Goal: Information Seeking & Learning: Learn about a topic

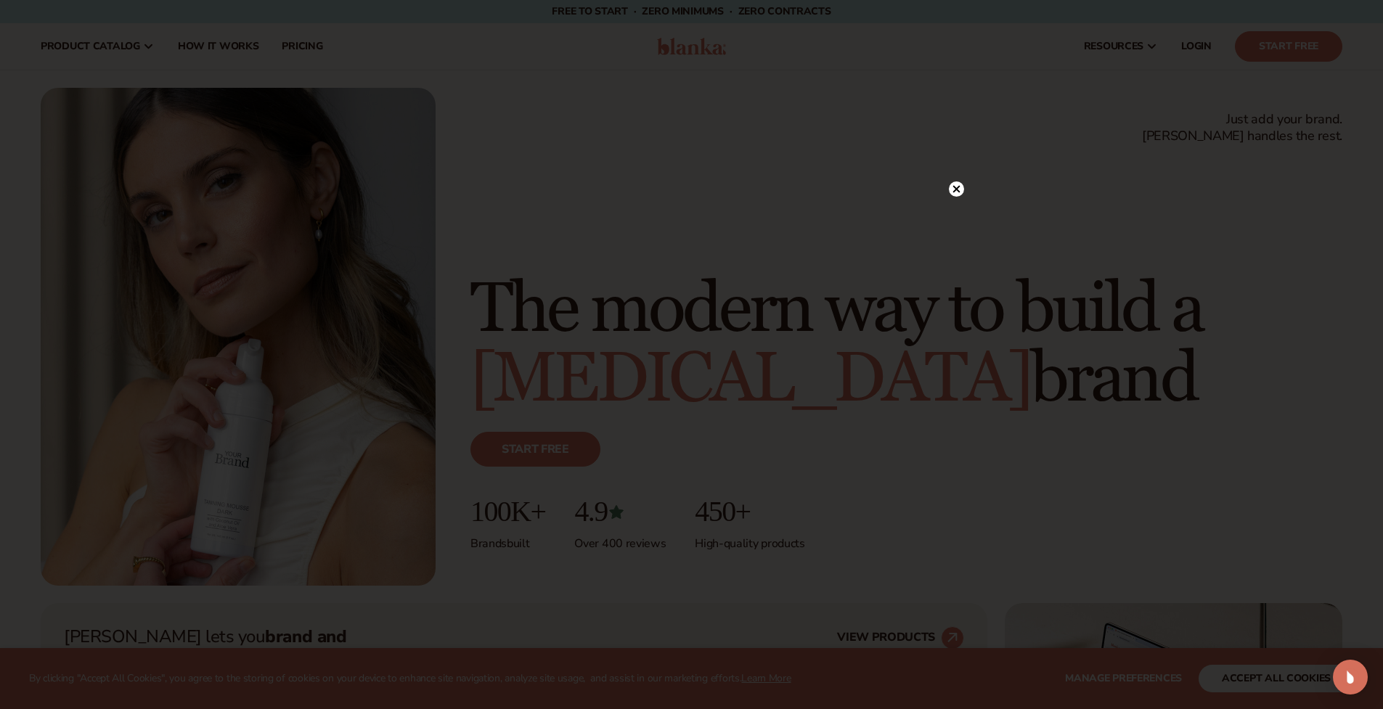
click at [954, 190] on circle at bounding box center [956, 189] width 15 height 15
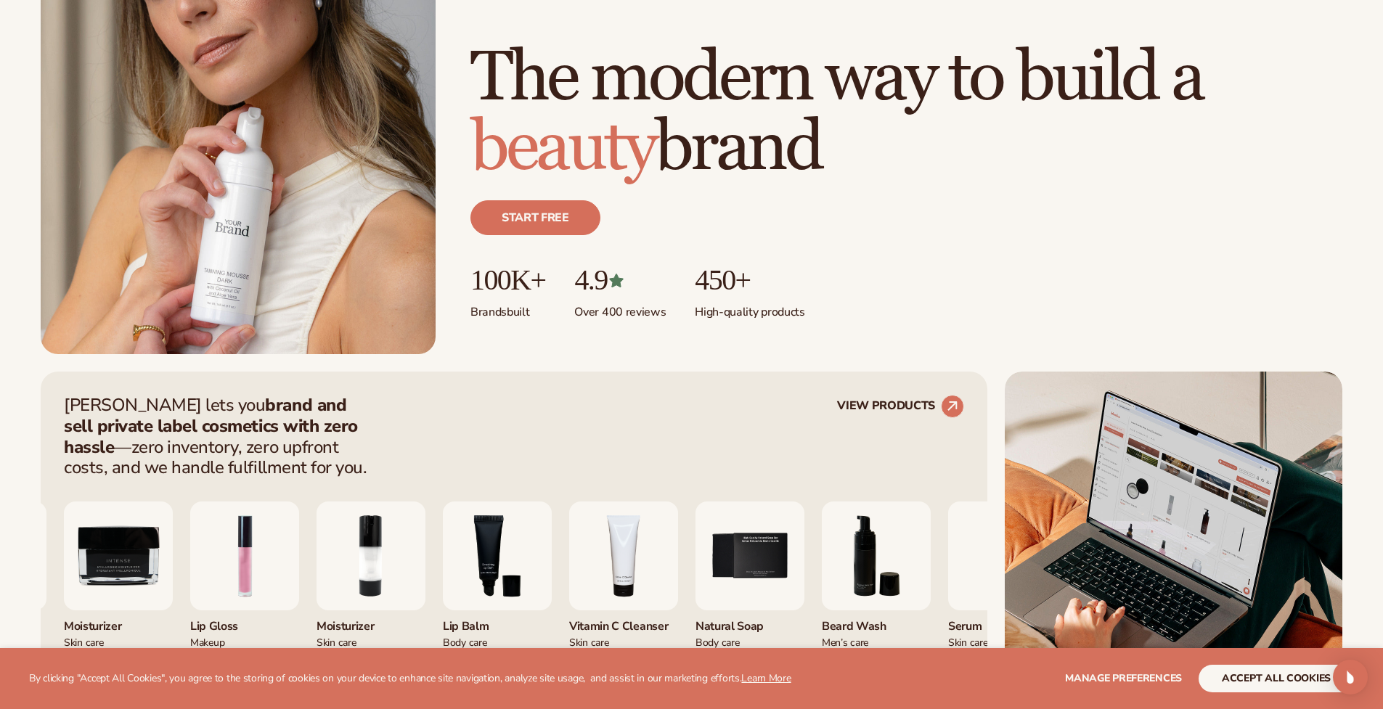
scroll to position [468, 0]
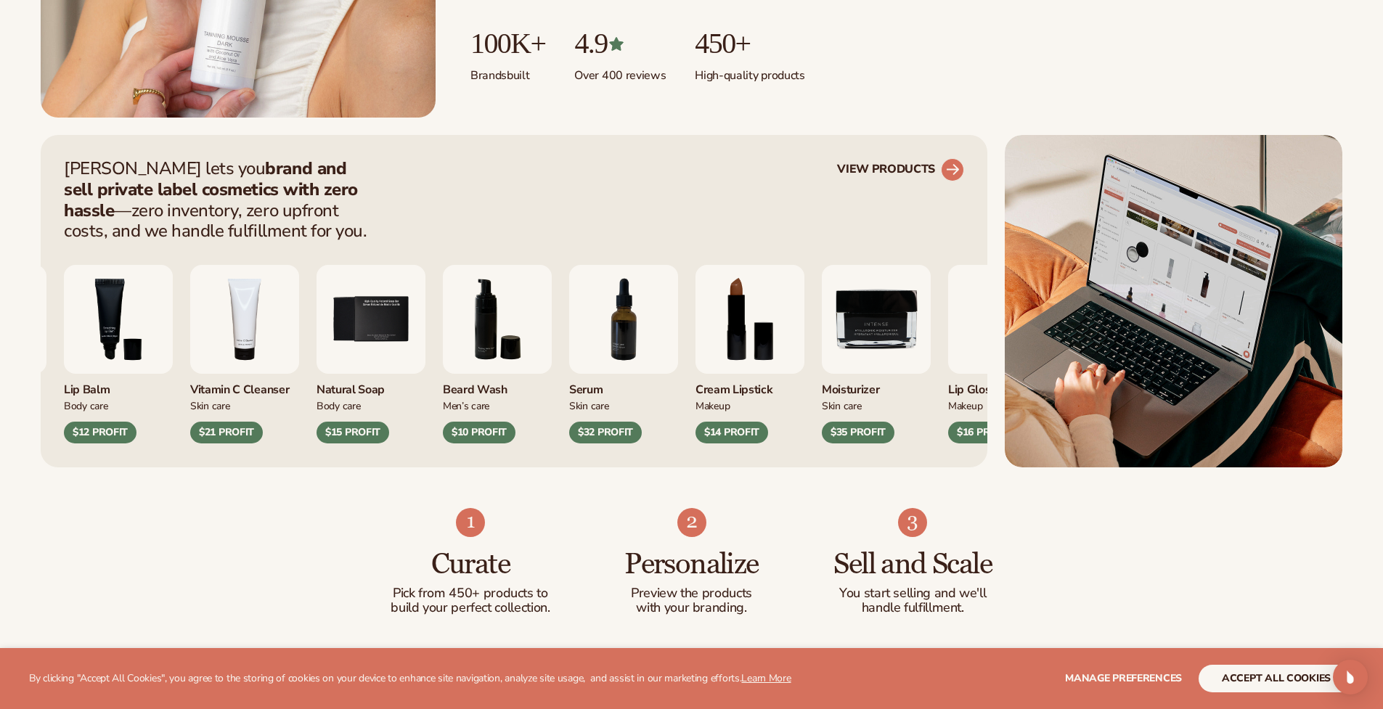
click at [956, 173] on icon at bounding box center [952, 169] width 13 height 13
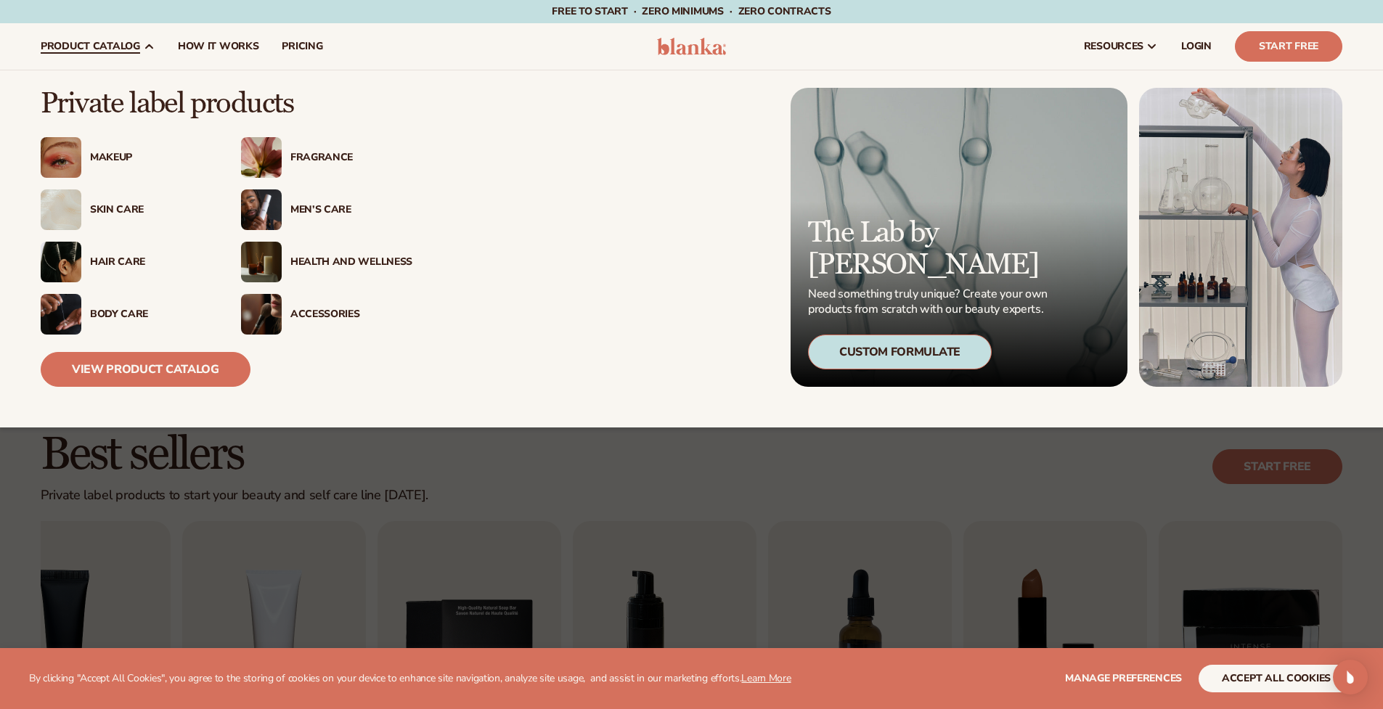
click at [88, 152] on div "Makeup" at bounding box center [146, 158] width 131 height 12
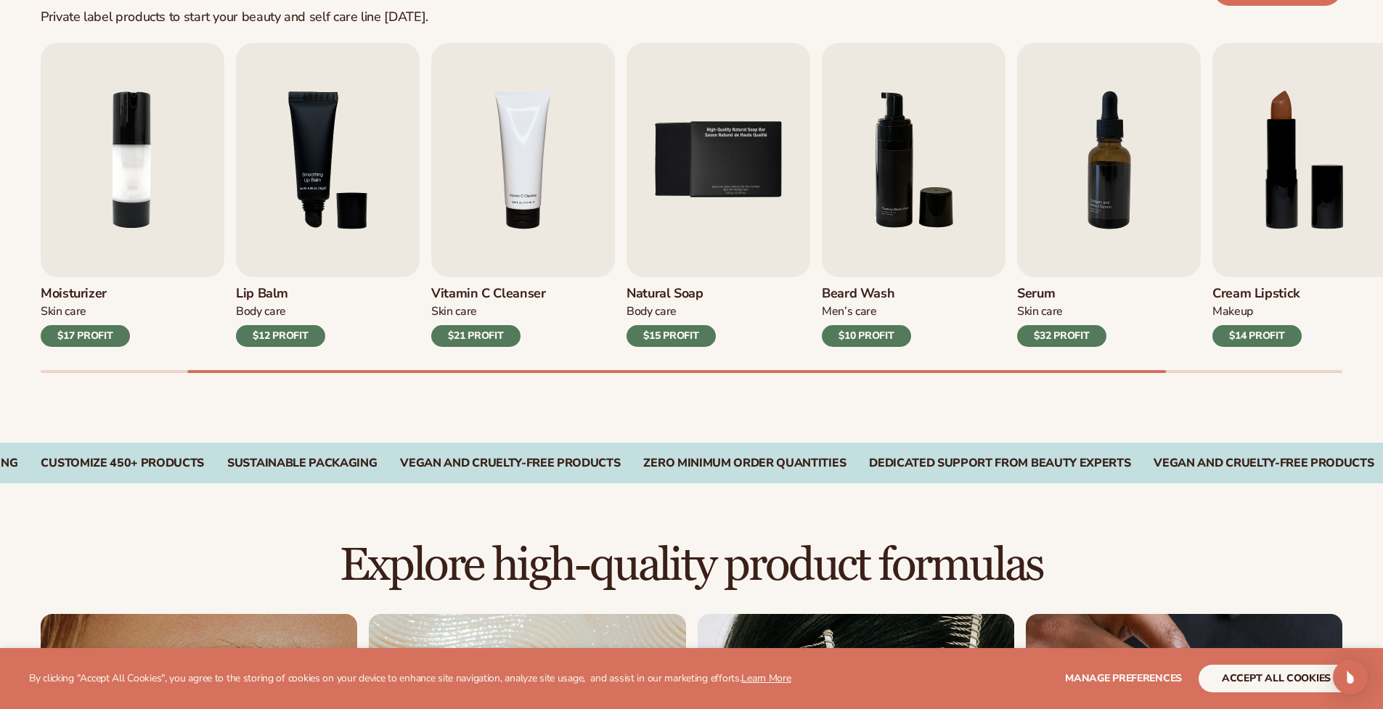
scroll to position [947, 0]
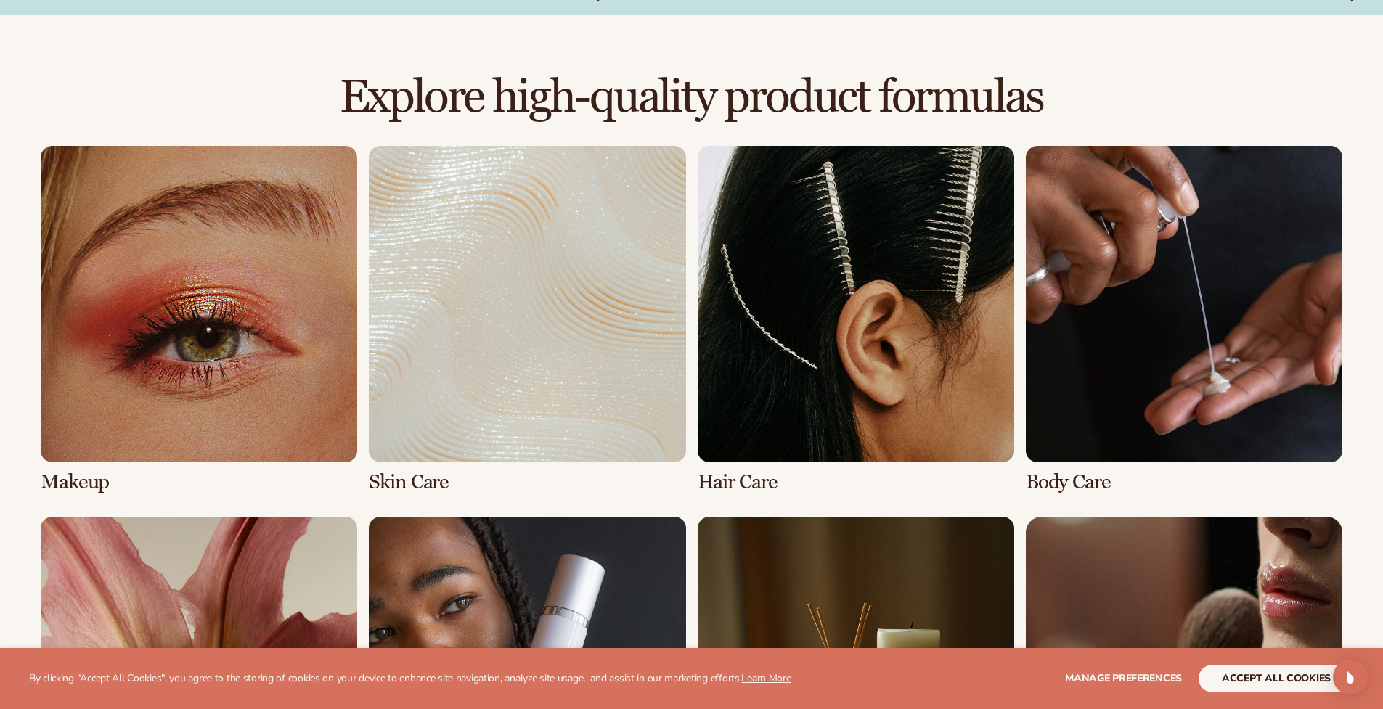
click at [215, 340] on link "1 / 8" at bounding box center [199, 320] width 317 height 348
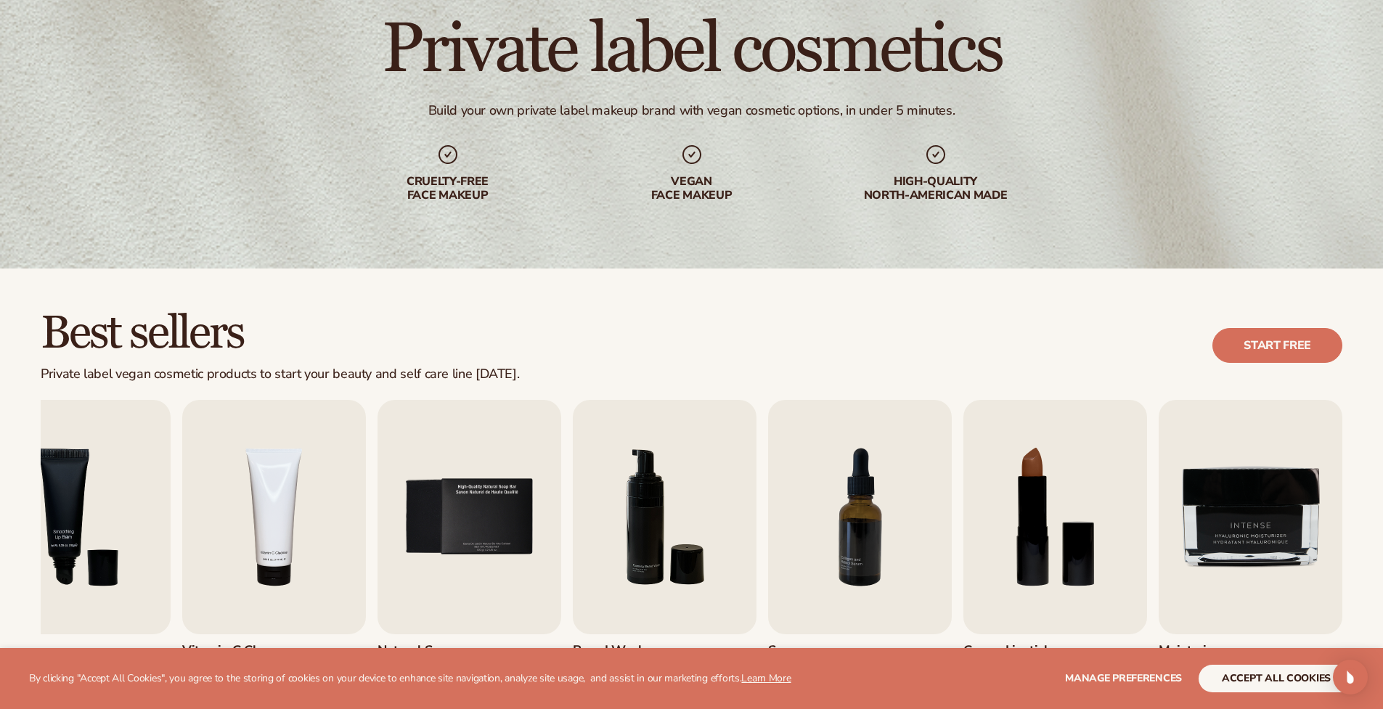
scroll to position [249, 0]
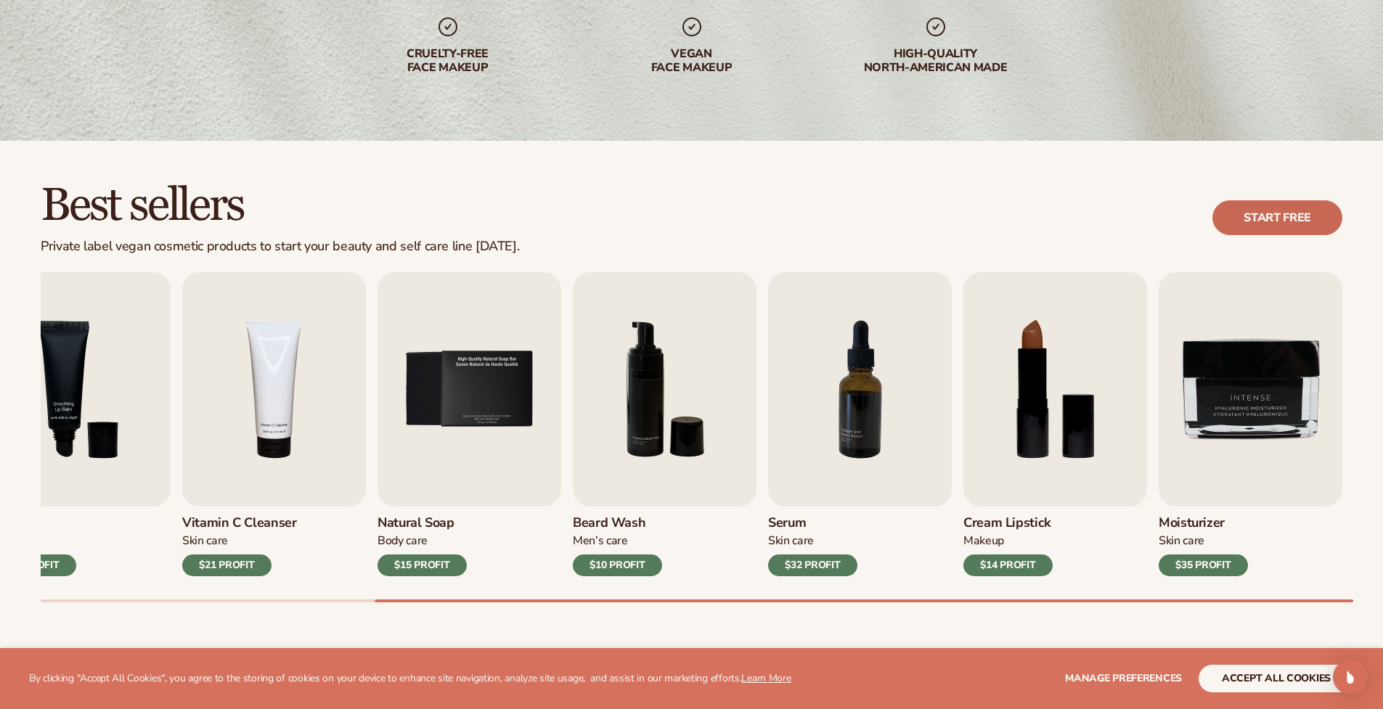
click at [1276, 235] on link "Start free" at bounding box center [1278, 217] width 130 height 35
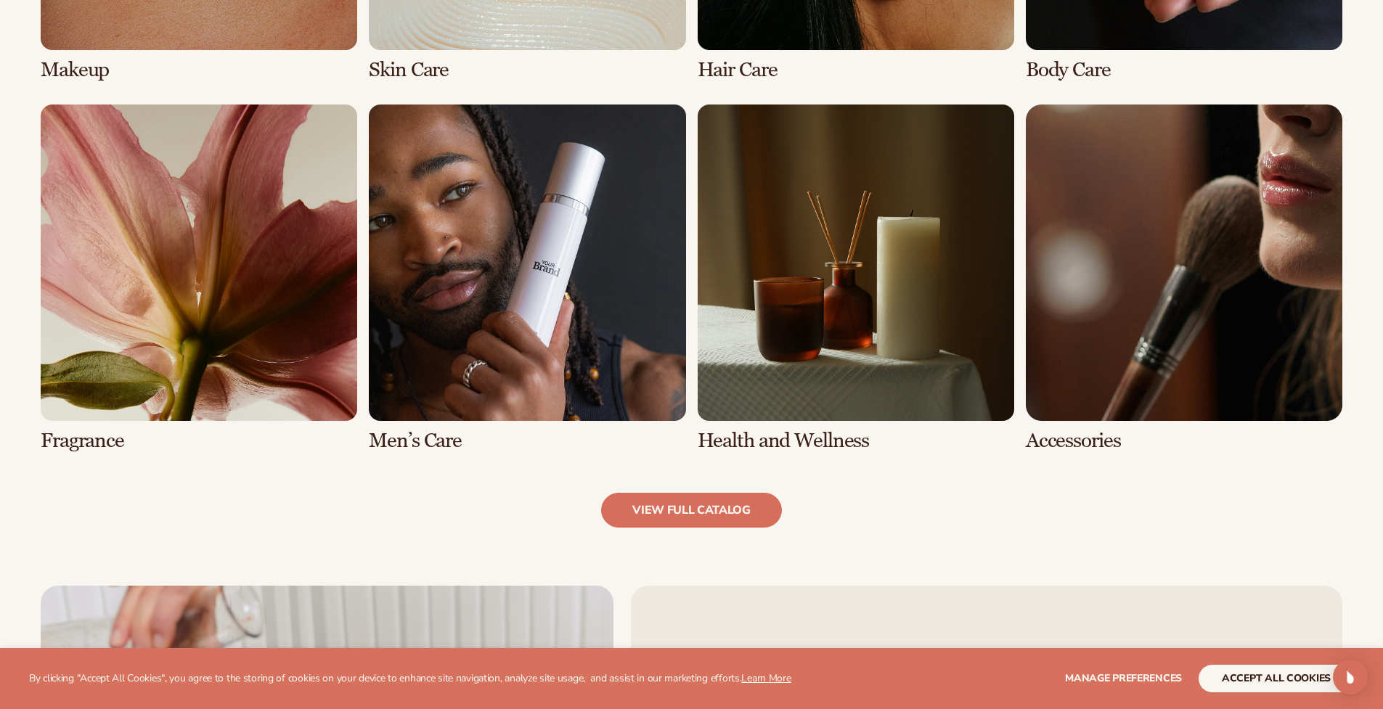
scroll to position [1383, 0]
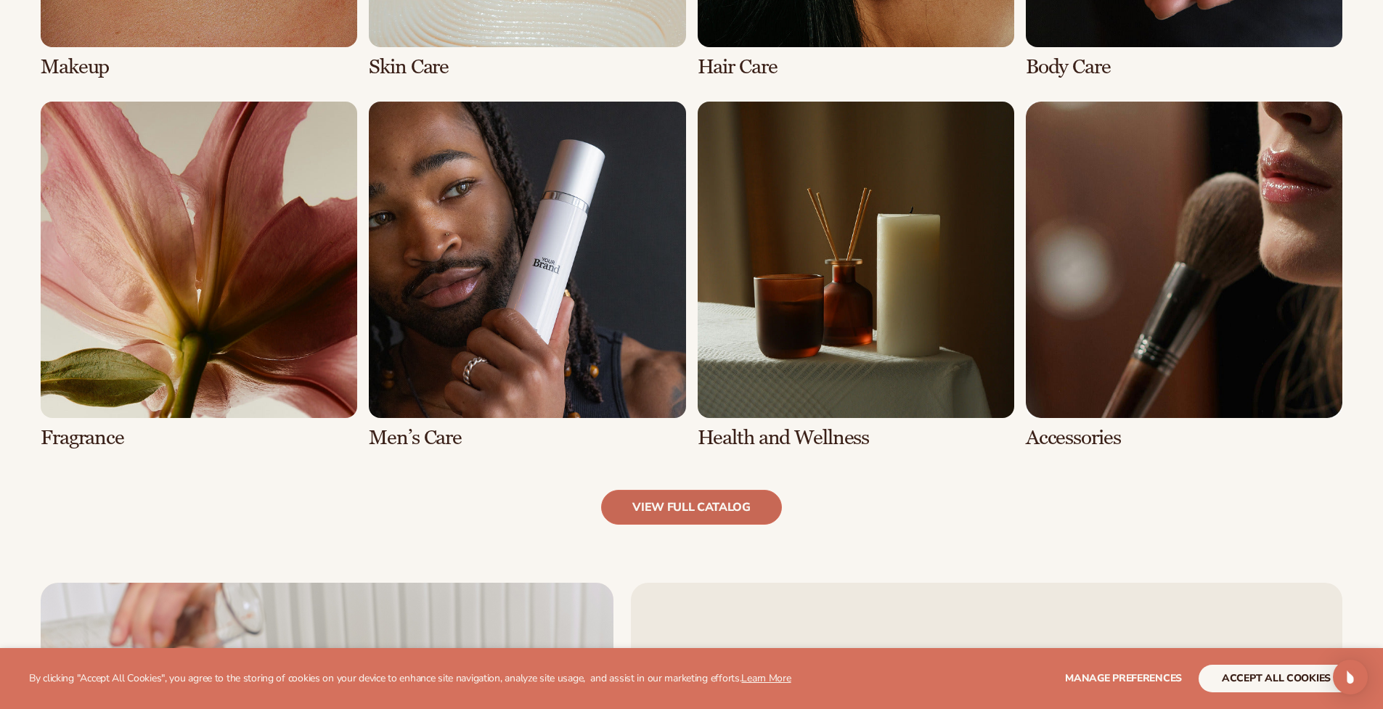
click at [650, 513] on link "view full catalog" at bounding box center [691, 507] width 181 height 35
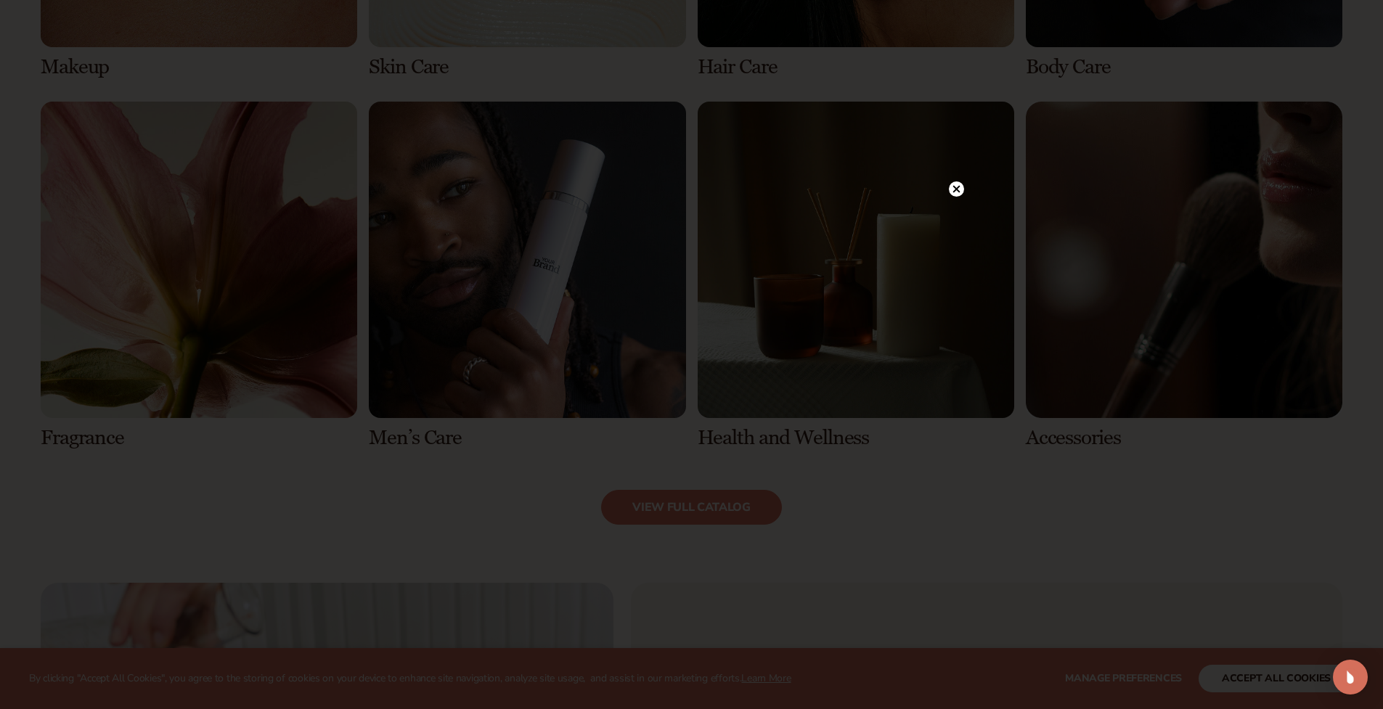
click at [959, 192] on icon at bounding box center [956, 189] width 7 height 7
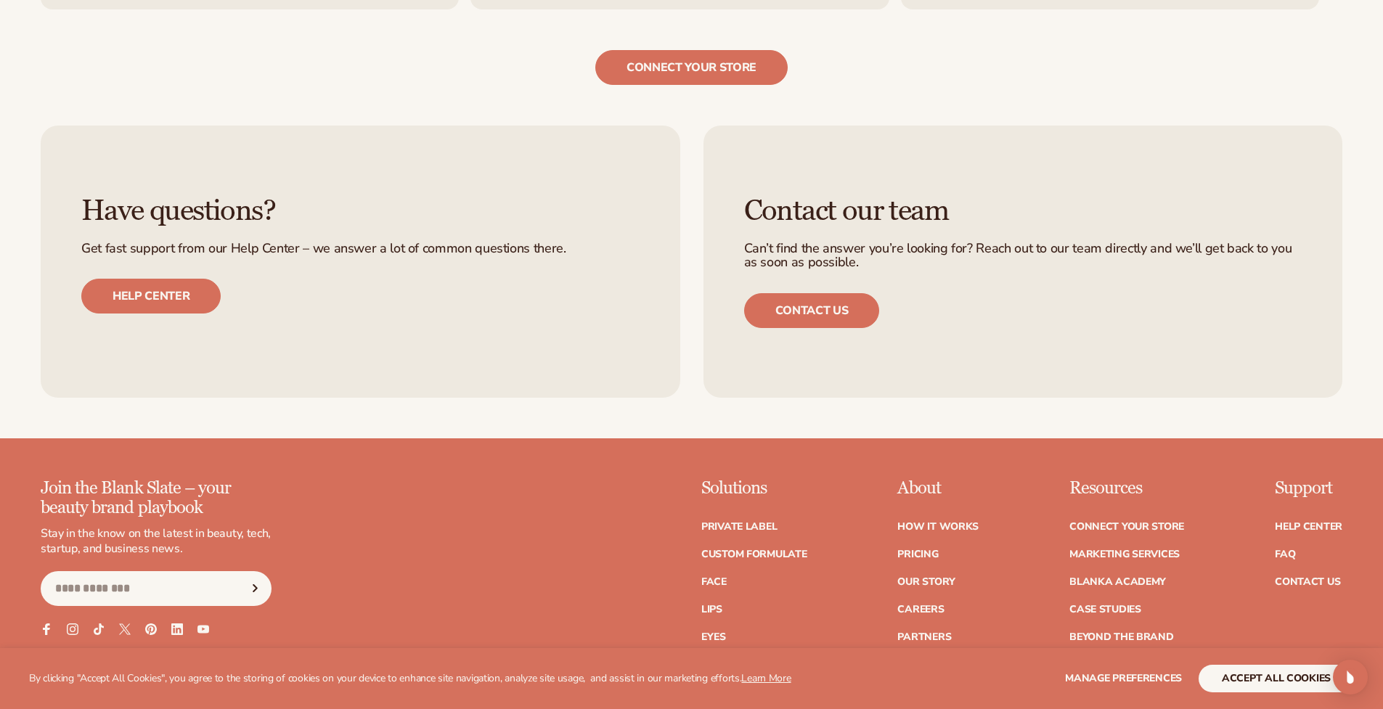
scroll to position [2872, 0]
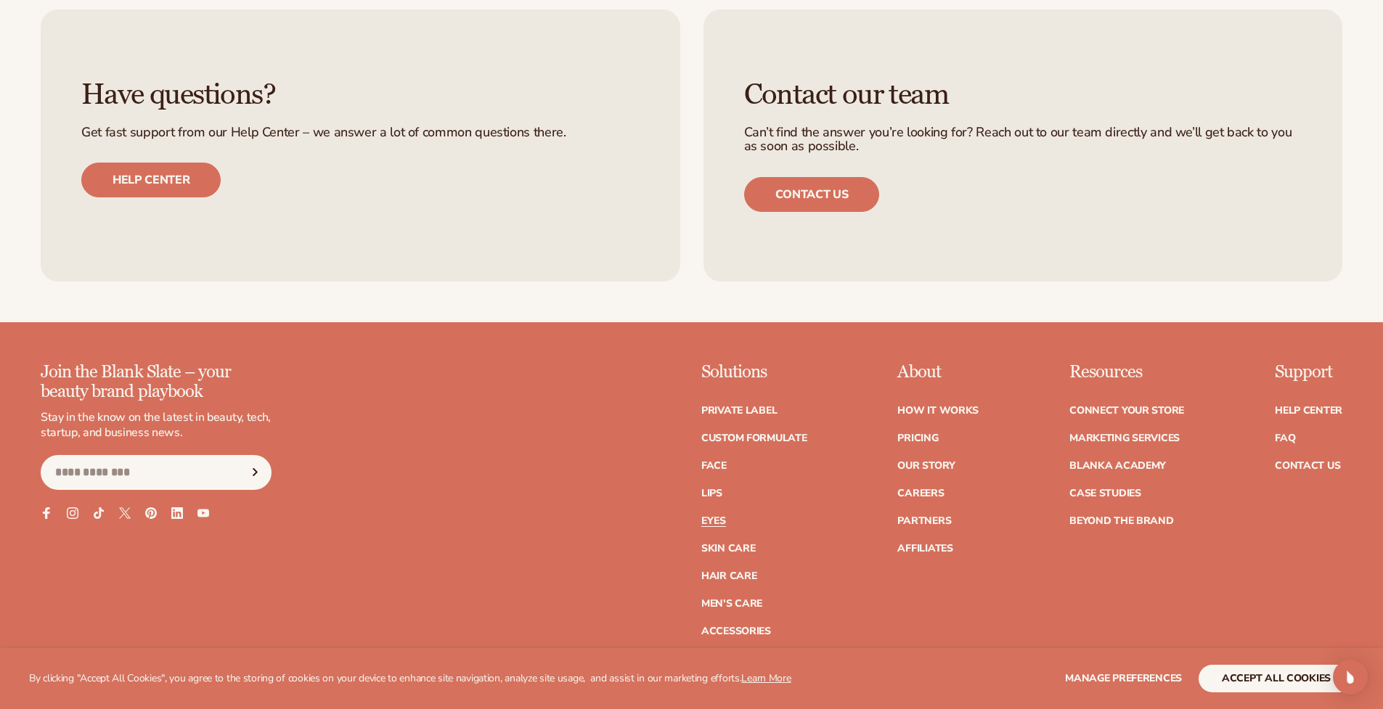
click at [715, 517] on link "Eyes" at bounding box center [713, 521] width 25 height 10
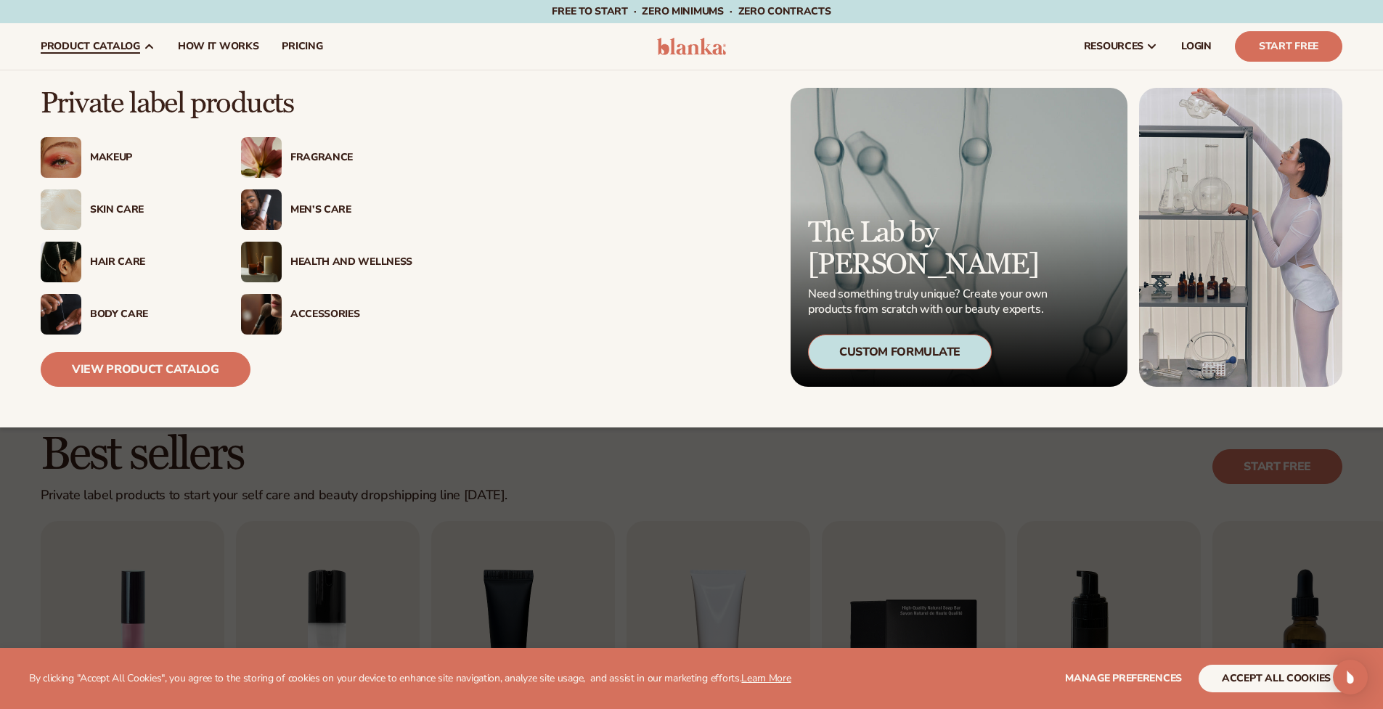
click at [306, 323] on div "Accessories" at bounding box center [326, 314] width 171 height 41
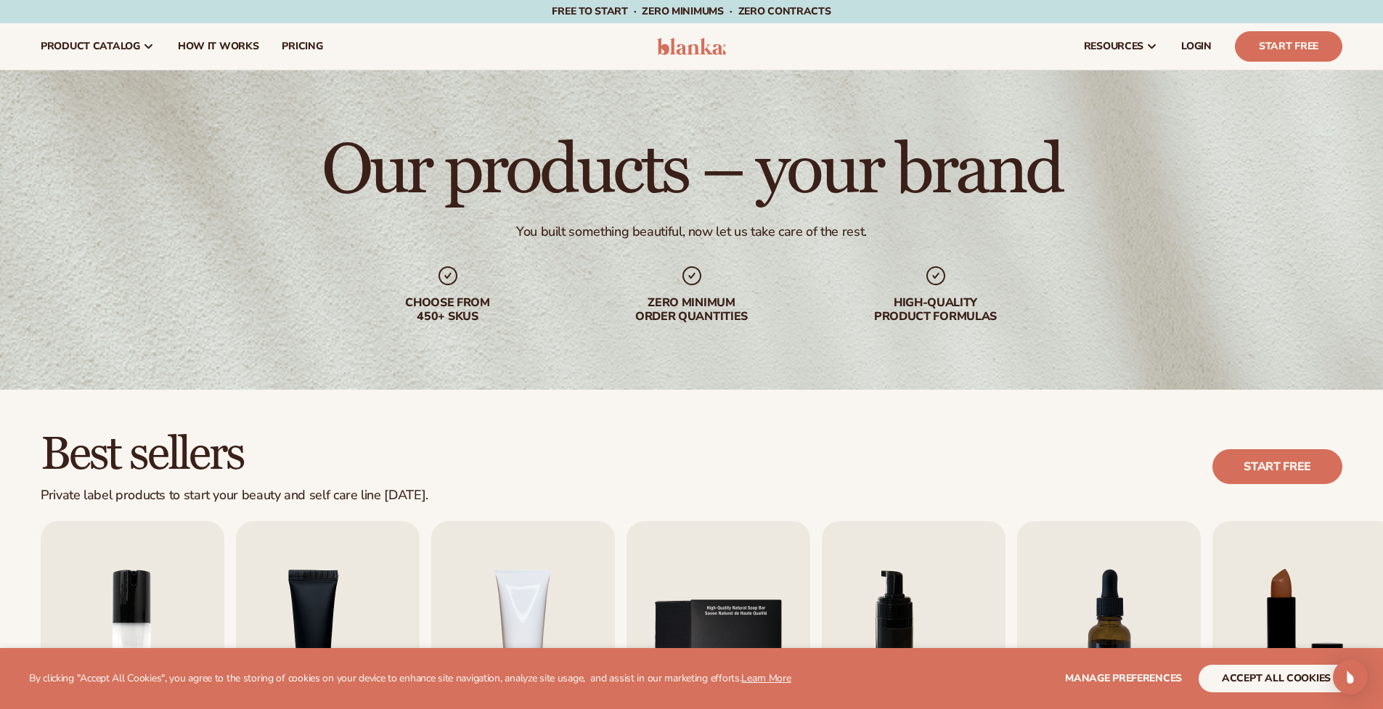
scroll to position [473, 0]
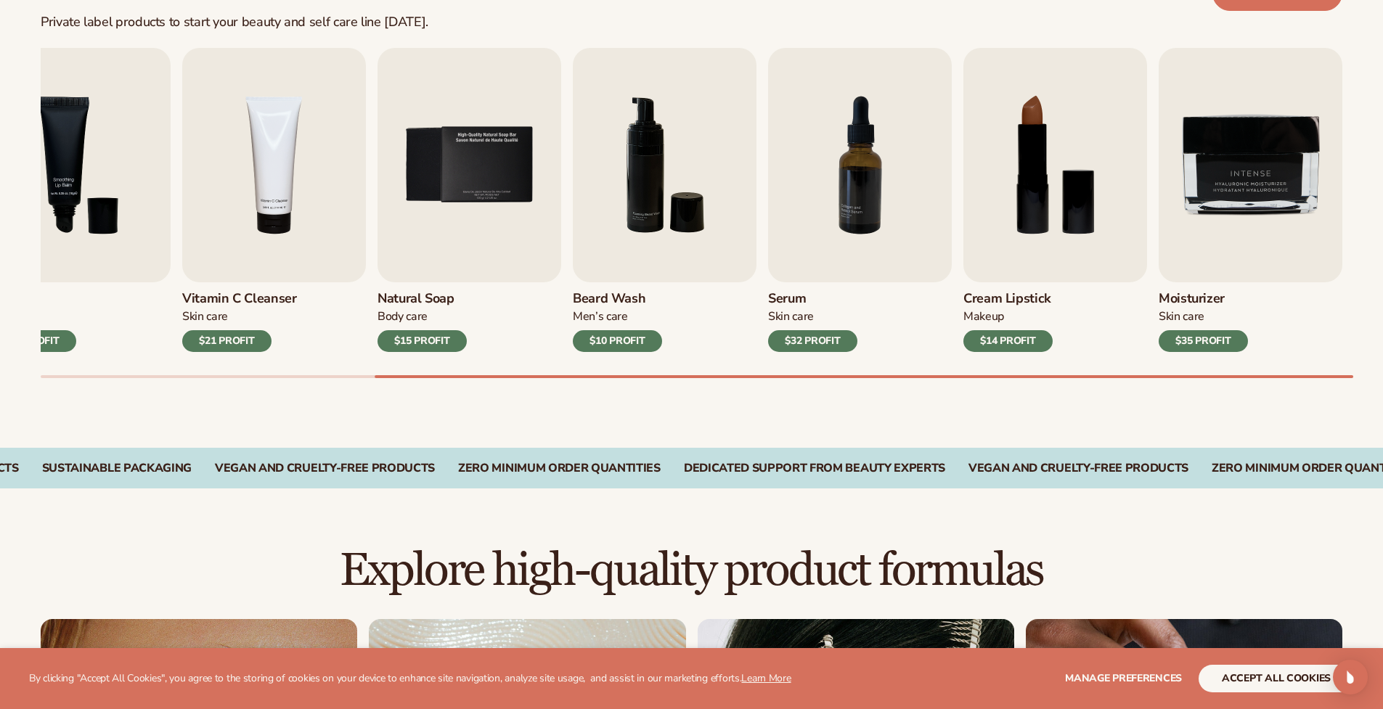
click at [1012, 341] on div "$14 PROFIT" at bounding box center [1008, 341] width 89 height 22
click at [1036, 163] on img "8 / 9" at bounding box center [1056, 165] width 184 height 235
click at [1088, 240] on img "8 / 9" at bounding box center [1056, 165] width 184 height 235
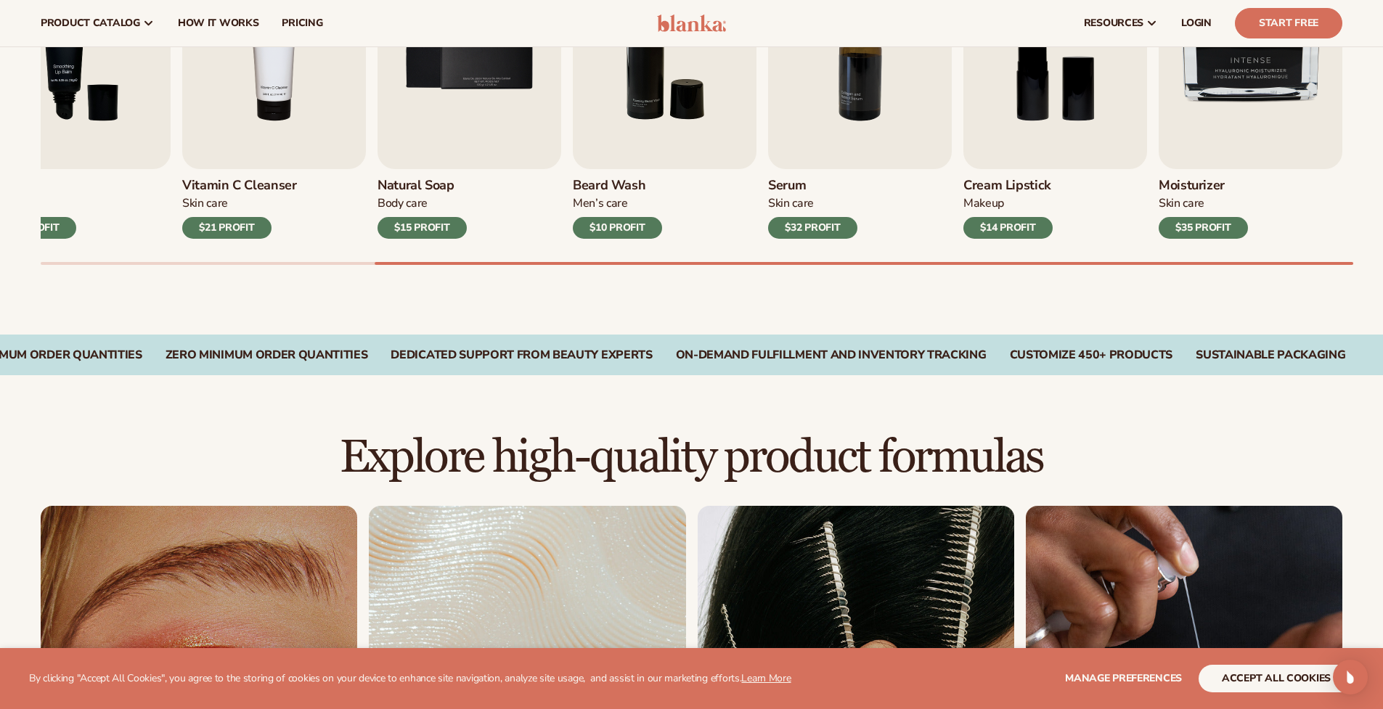
scroll to position [0, 0]
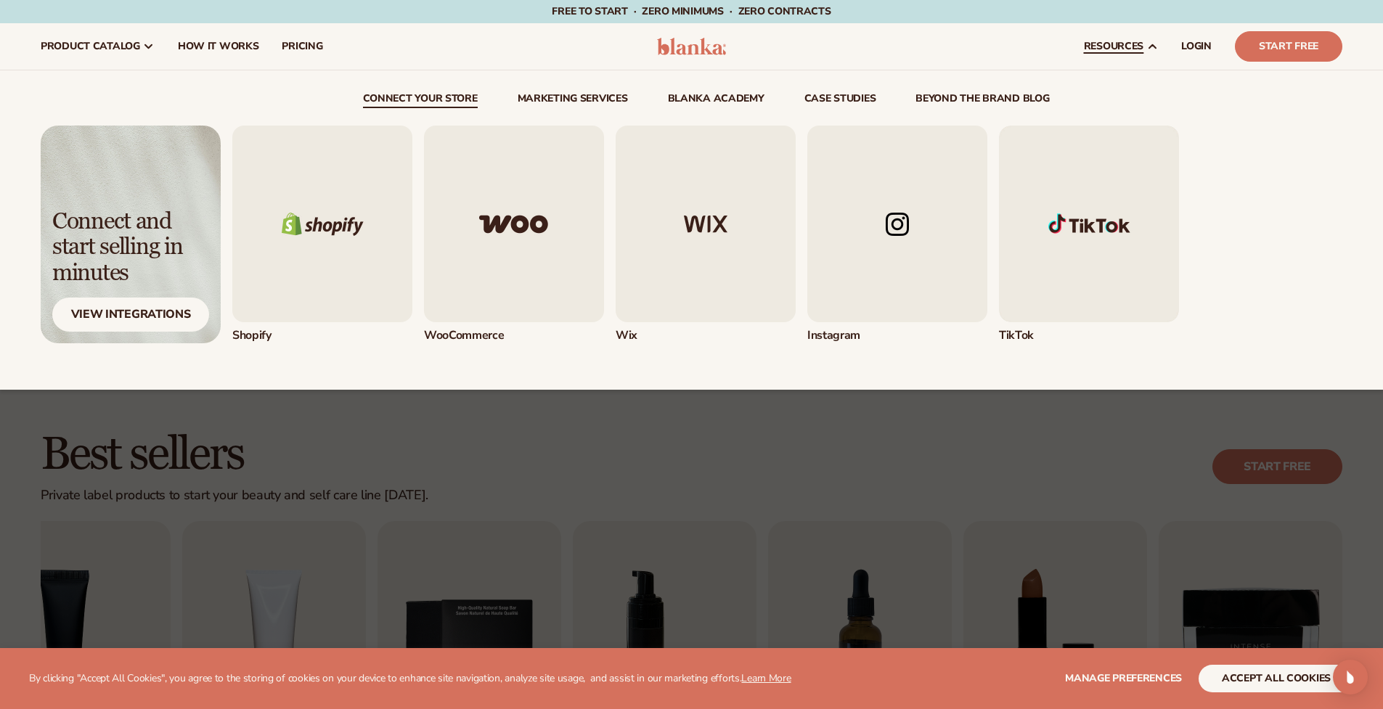
click at [1312, 211] on div "Shopify" at bounding box center [787, 235] width 1110 height 218
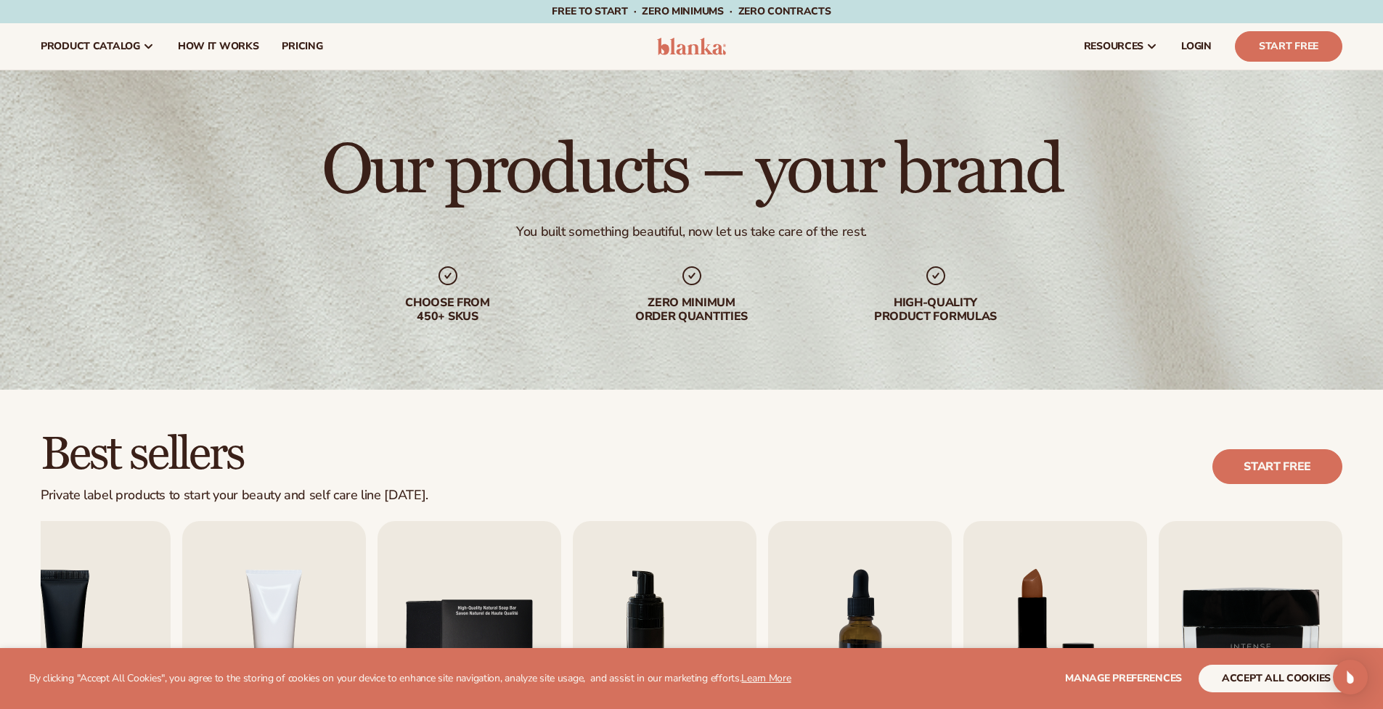
click at [1282, 685] on button "accept all cookies" at bounding box center [1276, 679] width 155 height 28
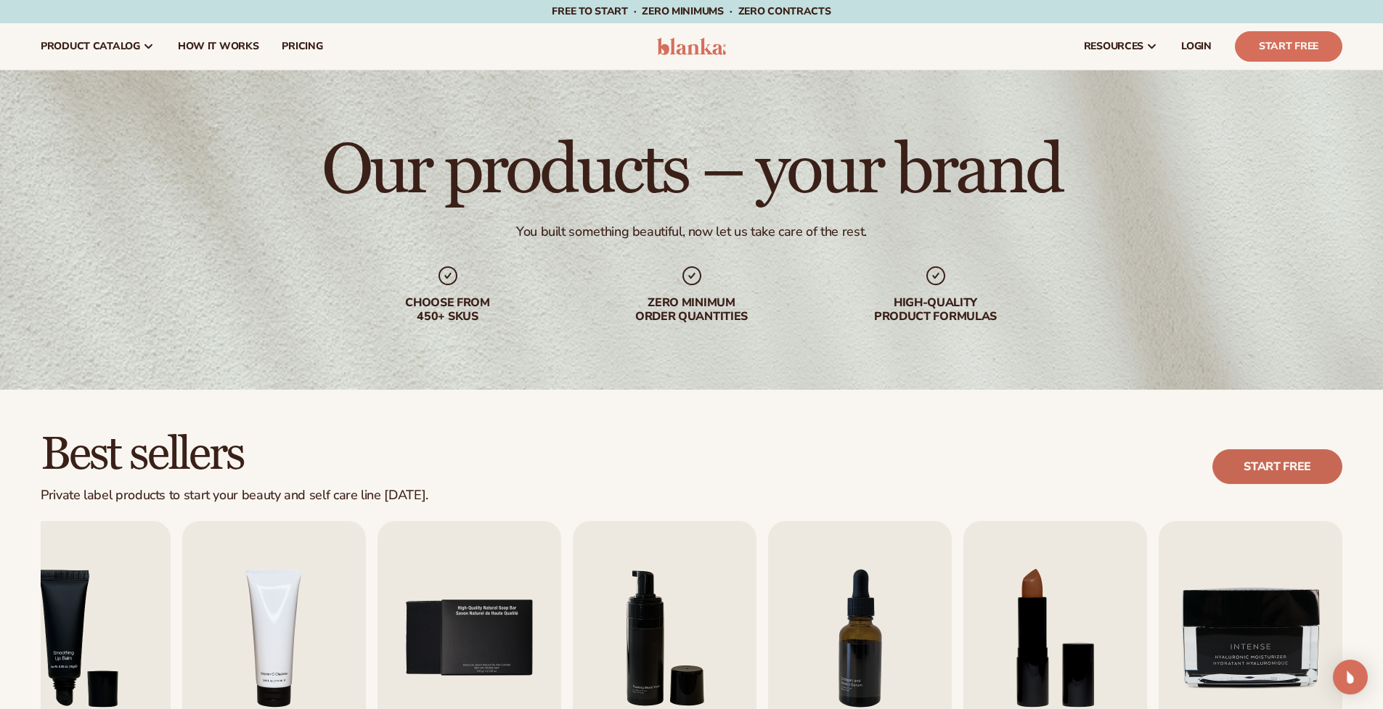
click at [1241, 469] on link "Start free" at bounding box center [1278, 466] width 130 height 35
